Goal: Find specific page/section

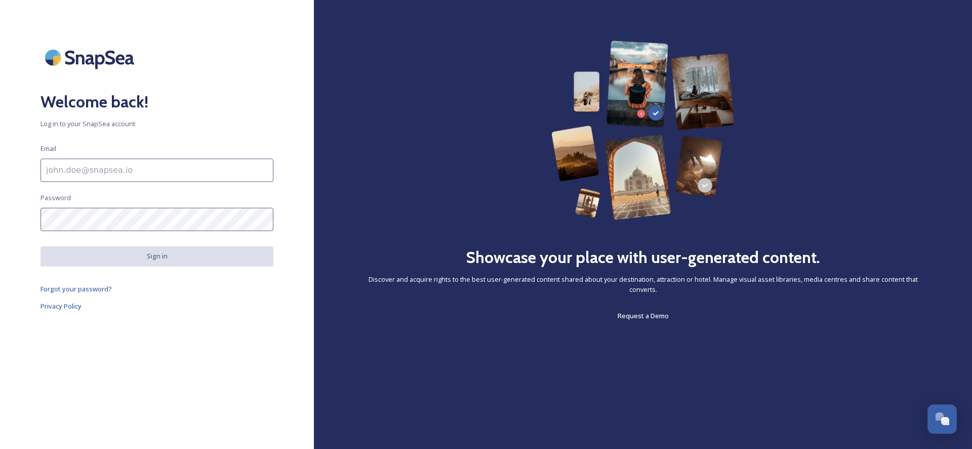
click at [85, 178] on input at bounding box center [157, 169] width 233 height 23
type input "[EMAIL_ADDRESS][DOMAIN_NAME]"
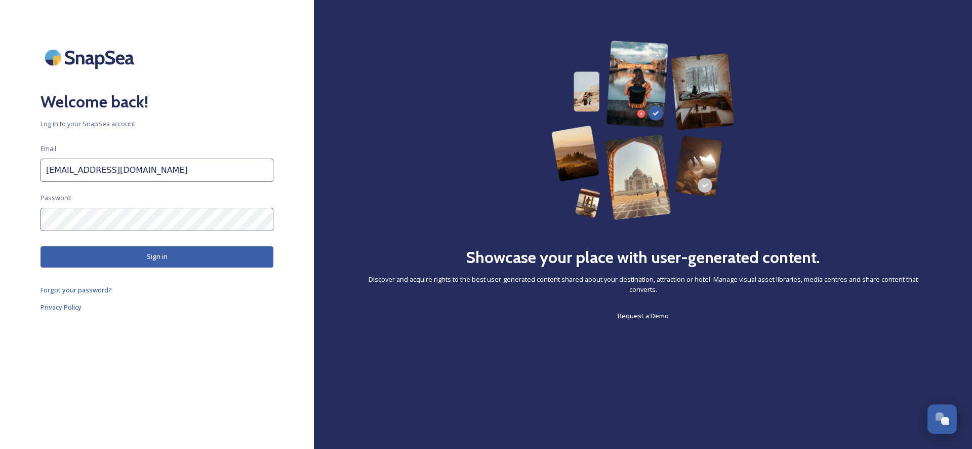
click at [149, 261] on button "Sign in" at bounding box center [157, 256] width 233 height 21
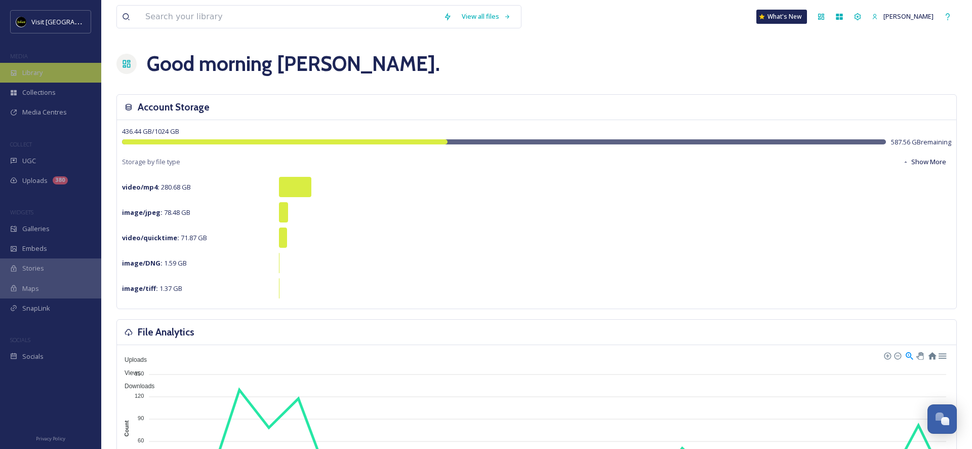
click at [77, 71] on div "Library" at bounding box center [50, 73] width 101 height 20
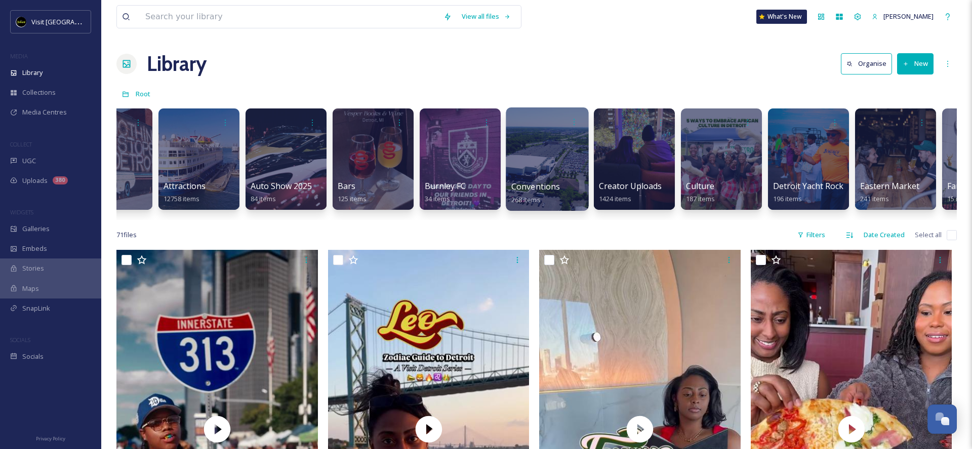
scroll to position [0, 487]
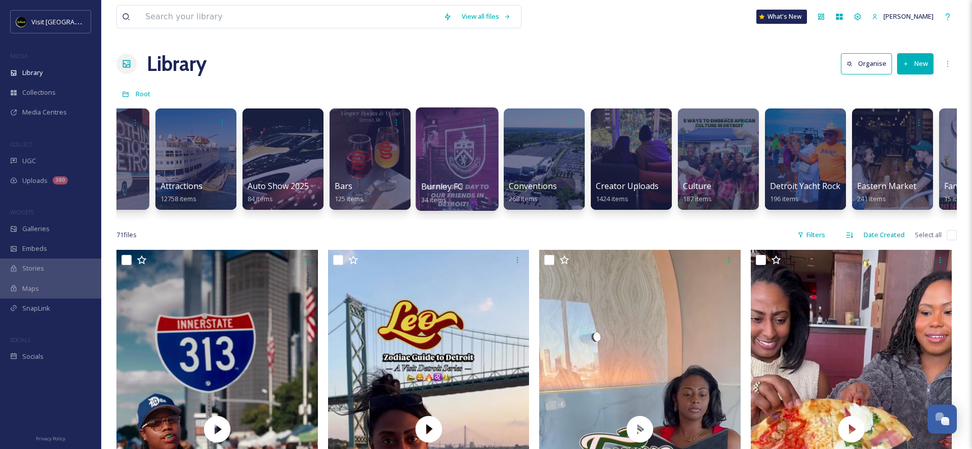
click at [454, 175] on div at bounding box center [457, 158] width 83 height 103
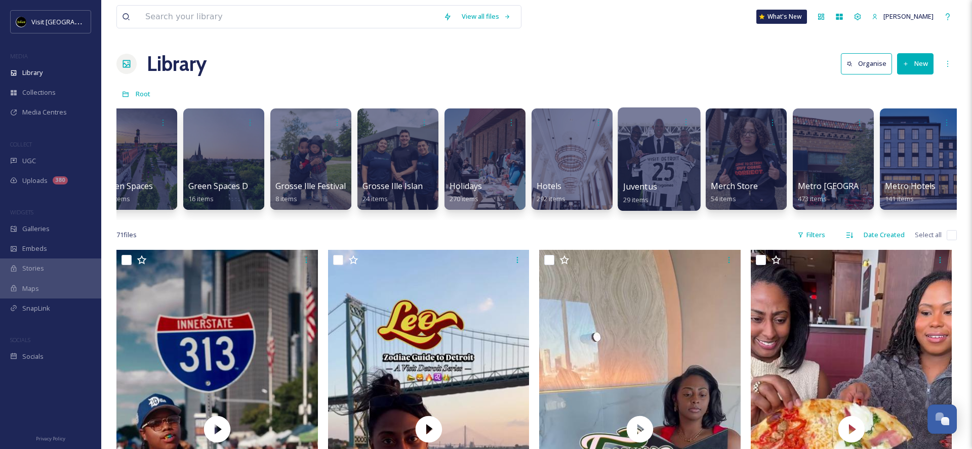
scroll to position [0, 1940]
click at [641, 151] on div at bounding box center [658, 158] width 83 height 103
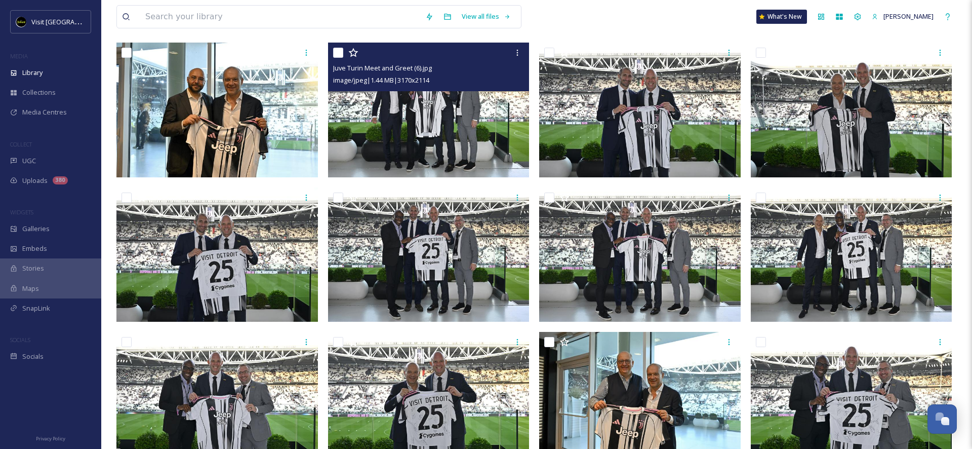
scroll to position [204, 0]
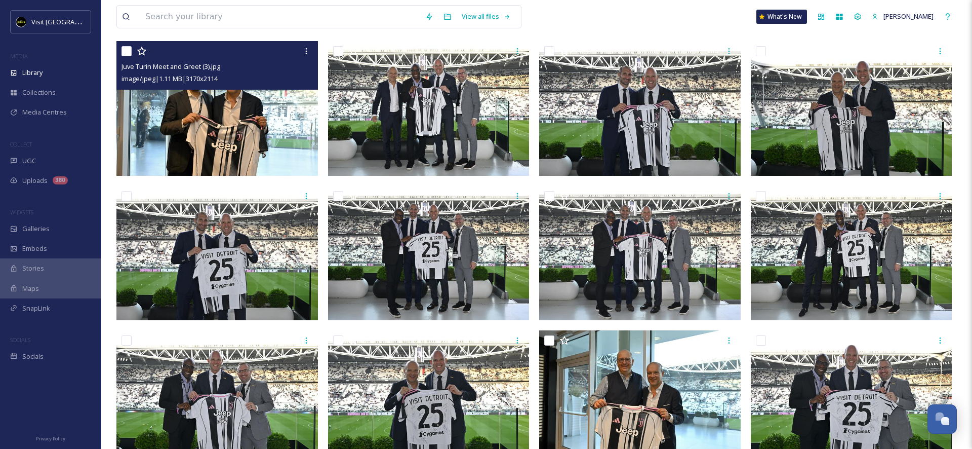
click at [300, 127] on img at bounding box center [216, 108] width 201 height 135
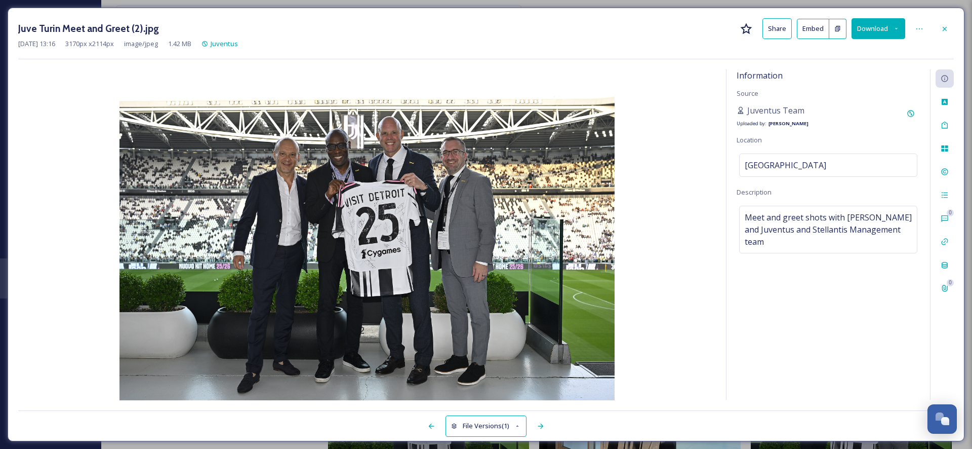
click at [948, 25] on icon at bounding box center [945, 29] width 8 height 8
